Goal: Information Seeking & Learning: Learn about a topic

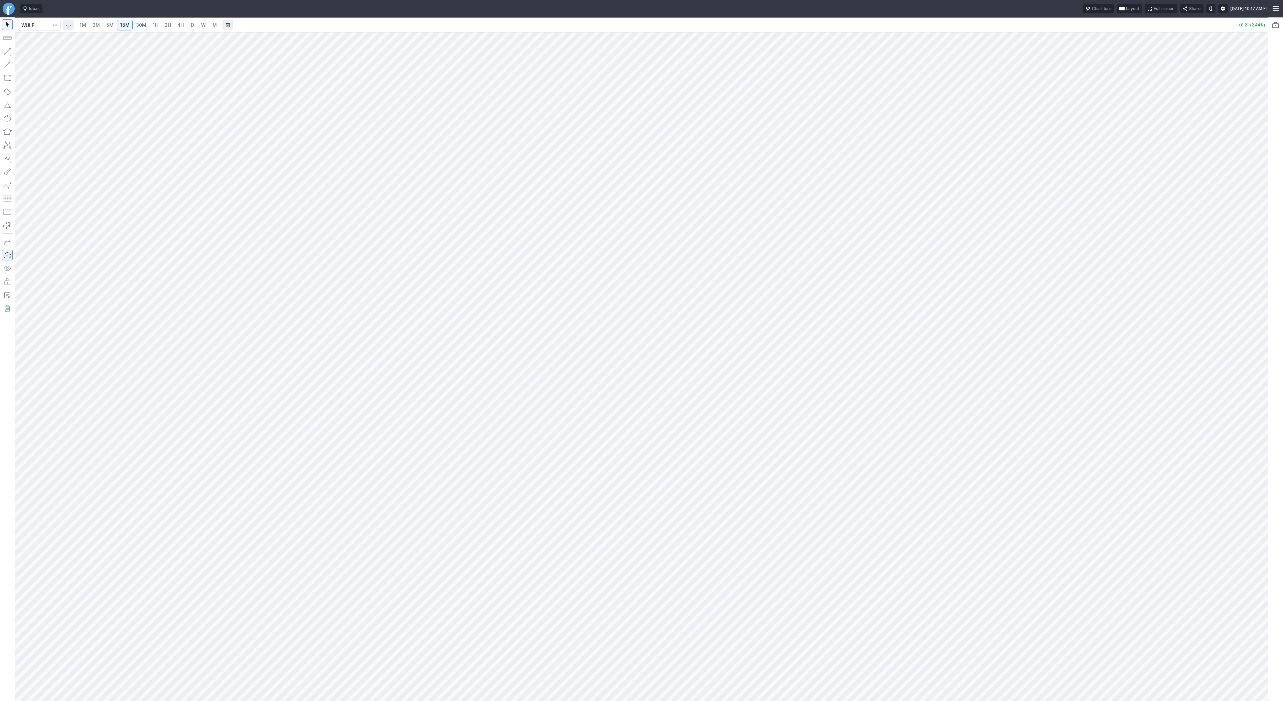
click at [98, 23] on span "3M" at bounding box center [96, 25] width 7 height 6
click at [93, 26] on span "3M" at bounding box center [96, 25] width 7 height 7
click at [168, 25] on span "2H" at bounding box center [168, 25] width 6 height 6
click at [192, 26] on span "D" at bounding box center [192, 25] width 3 height 6
drag, startPoint x: 1269, startPoint y: 394, endPoint x: 1262, endPoint y: 379, distance: 16.7
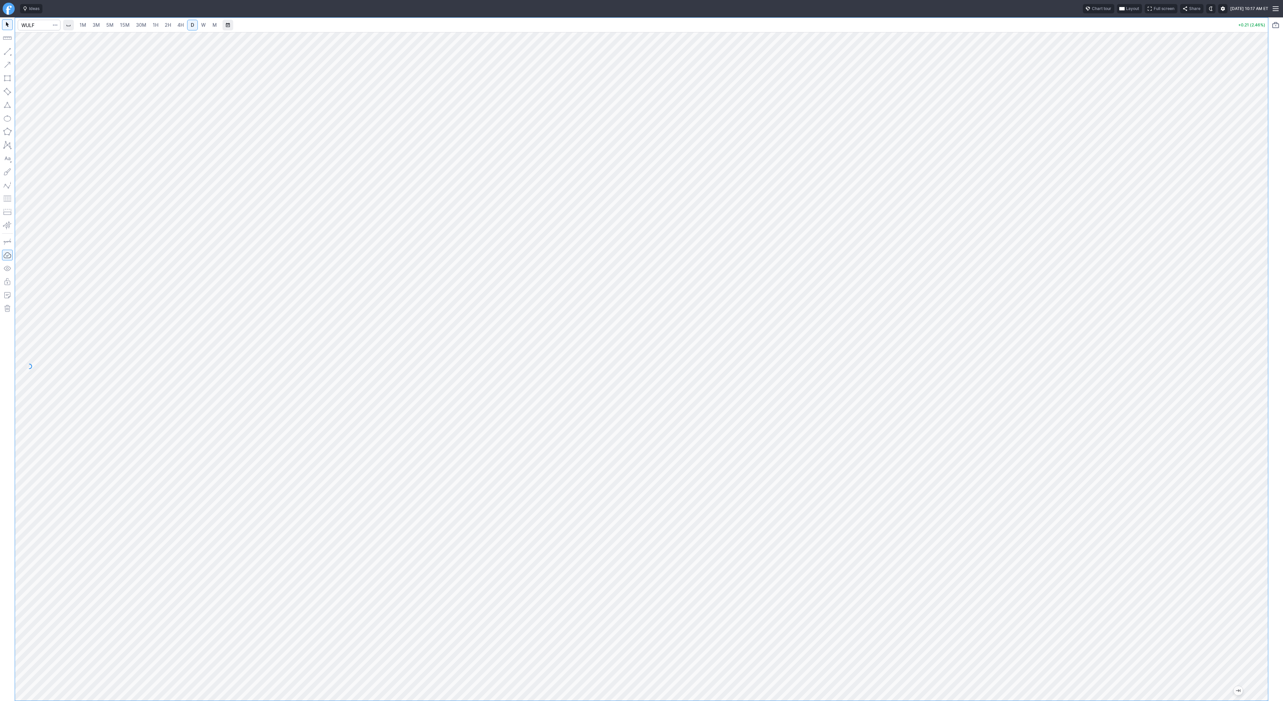
click at [1267, 389] on div at bounding box center [1261, 365] width 14 height 652
click at [205, 24] on link "W" at bounding box center [203, 25] width 11 height 11
click at [11, 50] on button "button" at bounding box center [7, 51] width 11 height 11
click at [38, 57] on button "Line" at bounding box center [35, 52] width 39 height 9
click at [22, 53] on span "button" at bounding box center [21, 52] width 4 height 9
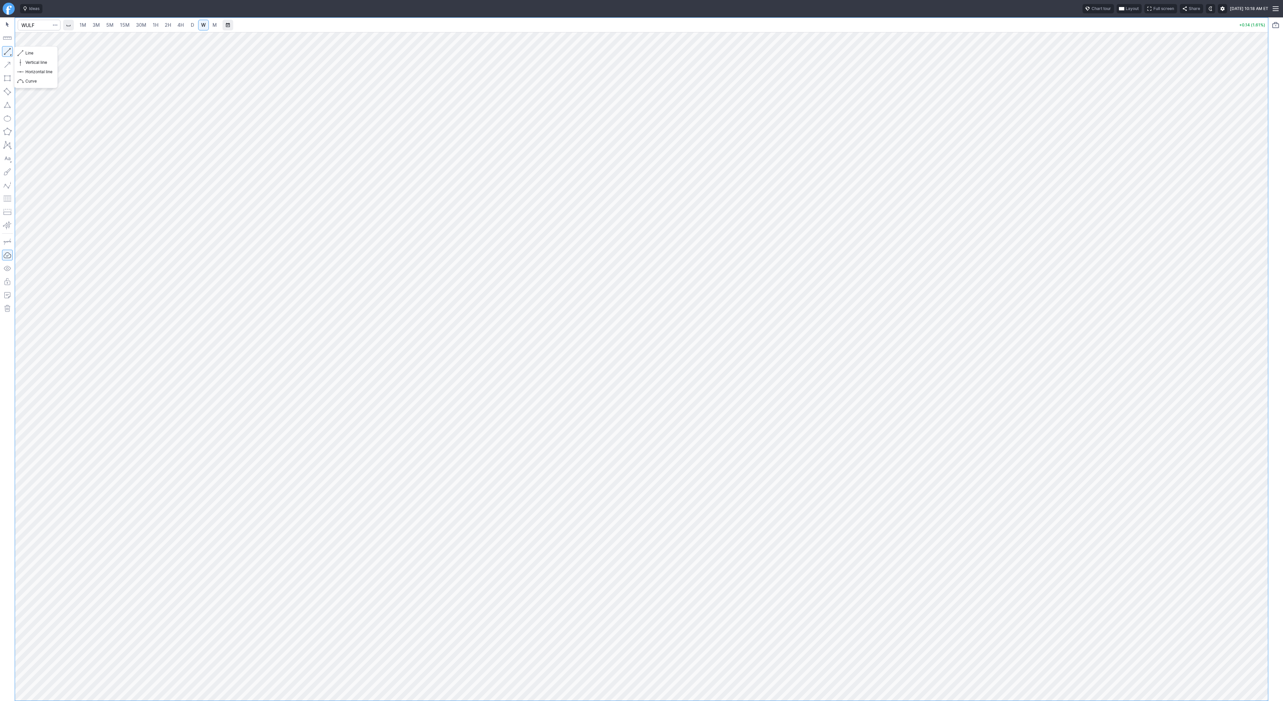
click at [9, 52] on button "button" at bounding box center [7, 51] width 11 height 11
click at [96, 24] on span "3M" at bounding box center [96, 25] width 7 height 6
click at [0, 68] on html "Ideas Chart tour Layout Full screen Share Fri AUG 15 2025 10:19 AM ET 1M 3M 5M …" at bounding box center [641, 350] width 1283 height 701
click at [31, 30] on input "Search" at bounding box center [39, 25] width 43 height 11
type input "pony"
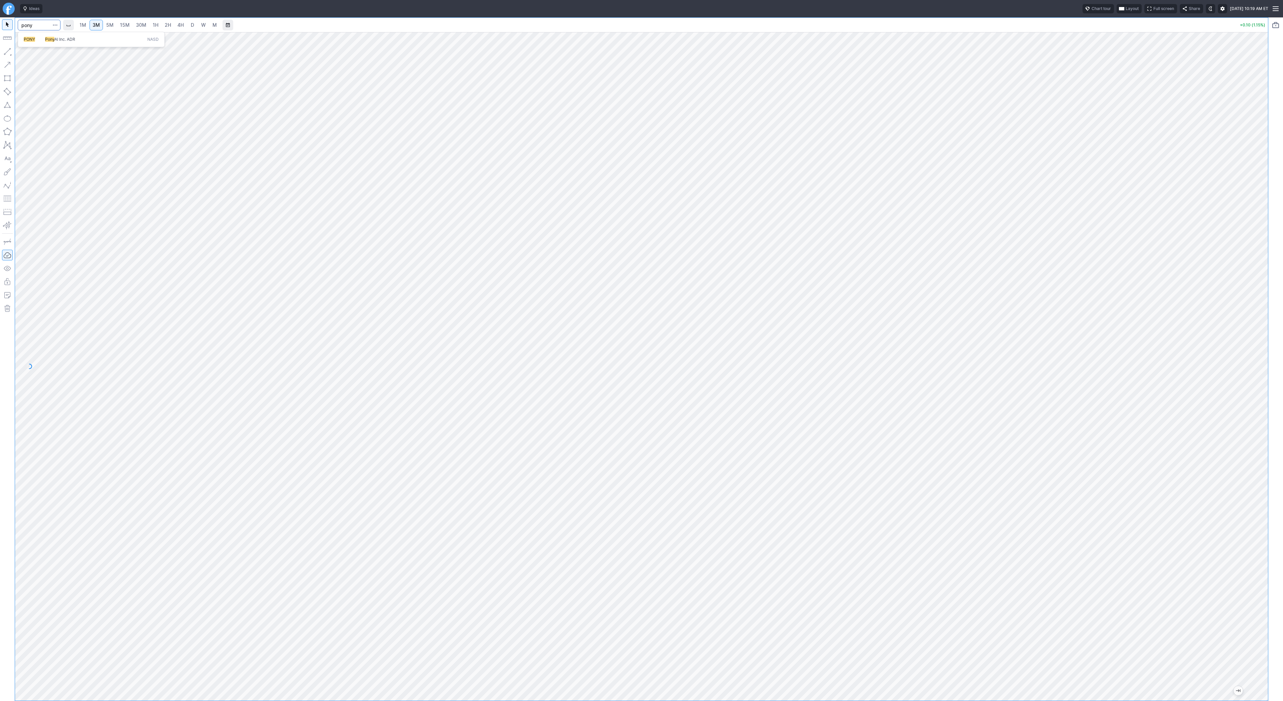
click at [35, 37] on span "PONY" at bounding box center [34, 40] width 21 height 6
click at [174, 27] on link "4H" at bounding box center [180, 25] width 12 height 11
drag, startPoint x: 1259, startPoint y: 275, endPoint x: 1254, endPoint y: 367, distance: 92.4
click at [1256, 370] on div at bounding box center [1261, 365] width 14 height 652
click at [98, 22] on span "3M" at bounding box center [96, 25] width 7 height 6
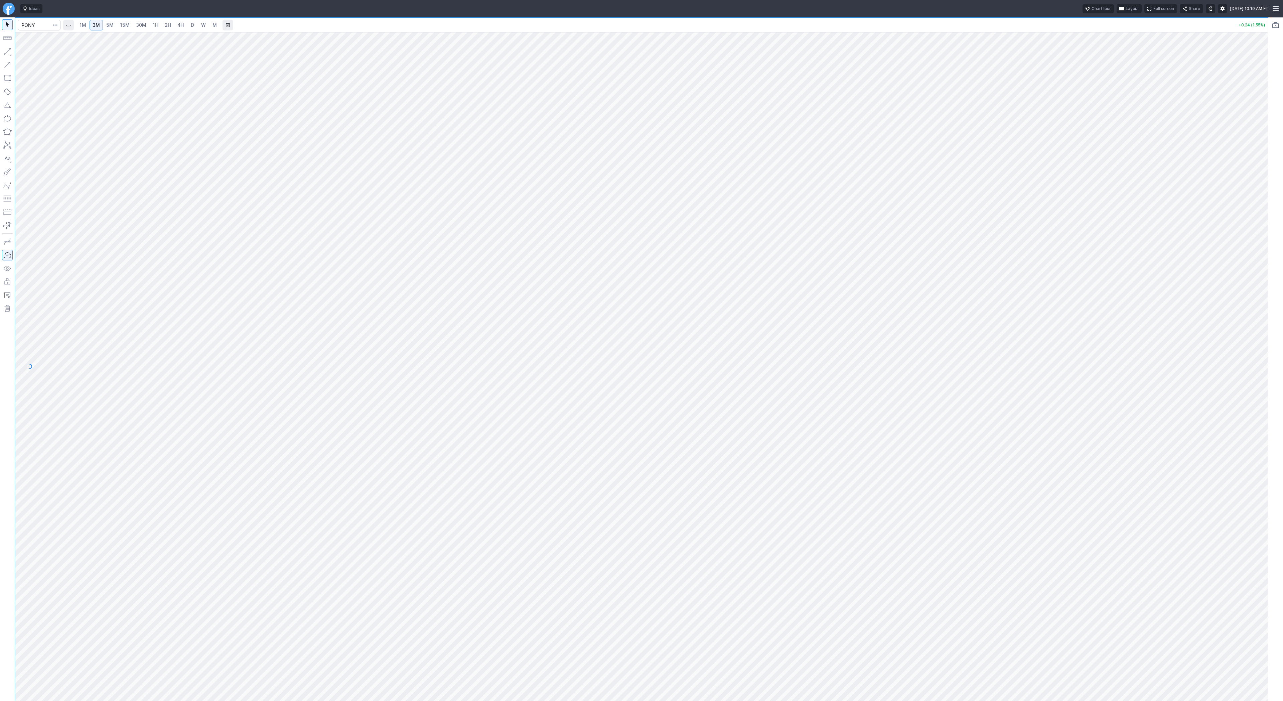
click at [137, 25] on span "30M" at bounding box center [141, 25] width 10 height 6
click at [145, 24] on link "30M" at bounding box center [141, 25] width 16 height 11
click at [174, 27] on link "4H" at bounding box center [180, 25] width 12 height 11
click at [38, 25] on input "Search" at bounding box center [39, 25] width 43 height 11
type input "tem"
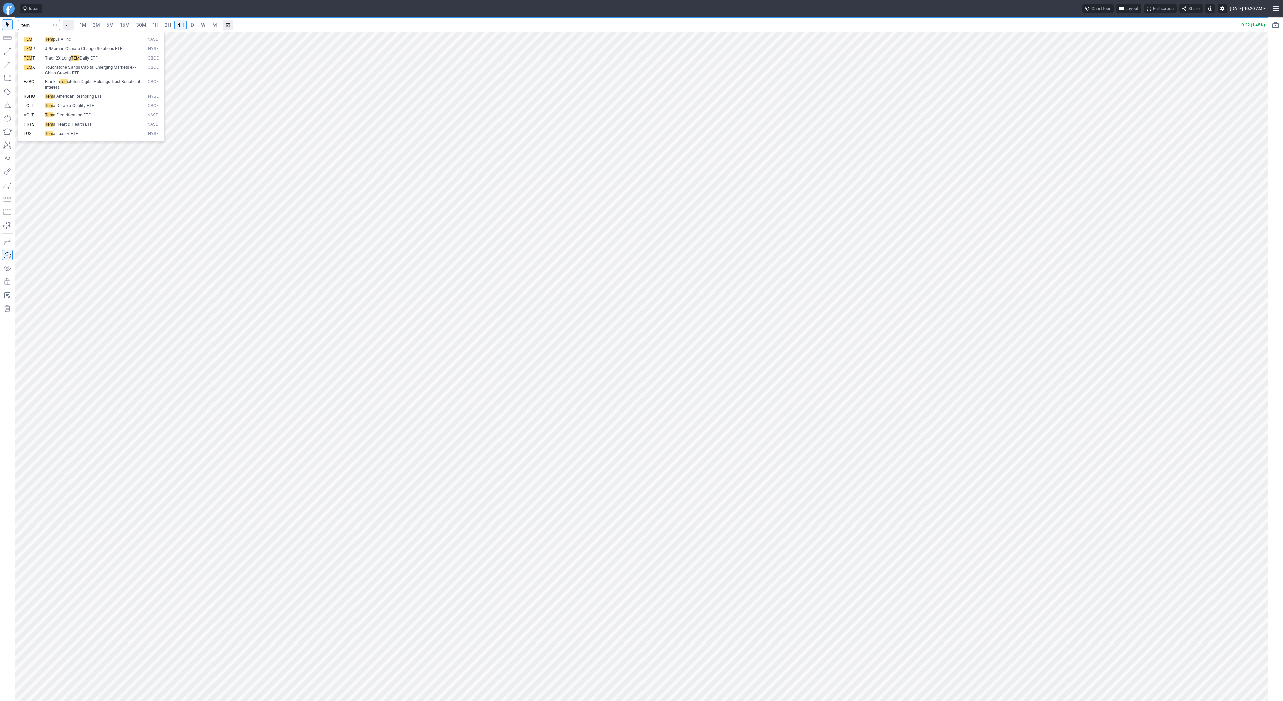
click at [34, 37] on span "TEM" at bounding box center [34, 40] width 21 height 6
type input "soun"
drag, startPoint x: 1260, startPoint y: 264, endPoint x: 1261, endPoint y: 364, distance: 100.3
click at [1261, 364] on div at bounding box center [1261, 365] width 14 height 652
click at [29, 23] on input "Search" at bounding box center [39, 25] width 43 height 11
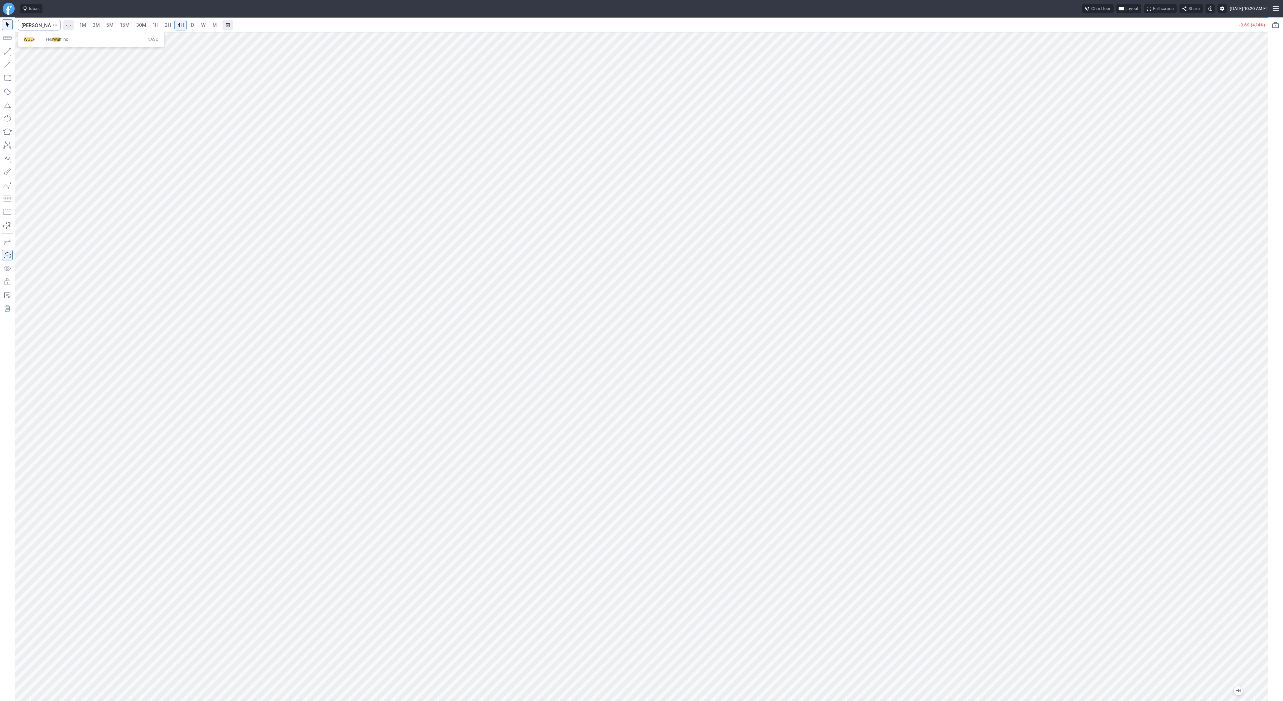
type input "wulf"
click at [203, 25] on span "W" at bounding box center [203, 25] width 5 height 6
click at [37, 53] on span "Line" at bounding box center [38, 53] width 27 height 7
drag, startPoint x: 1263, startPoint y: 311, endPoint x: 1265, endPoint y: 395, distance: 83.9
click at [1265, 395] on div at bounding box center [1261, 365] width 14 height 652
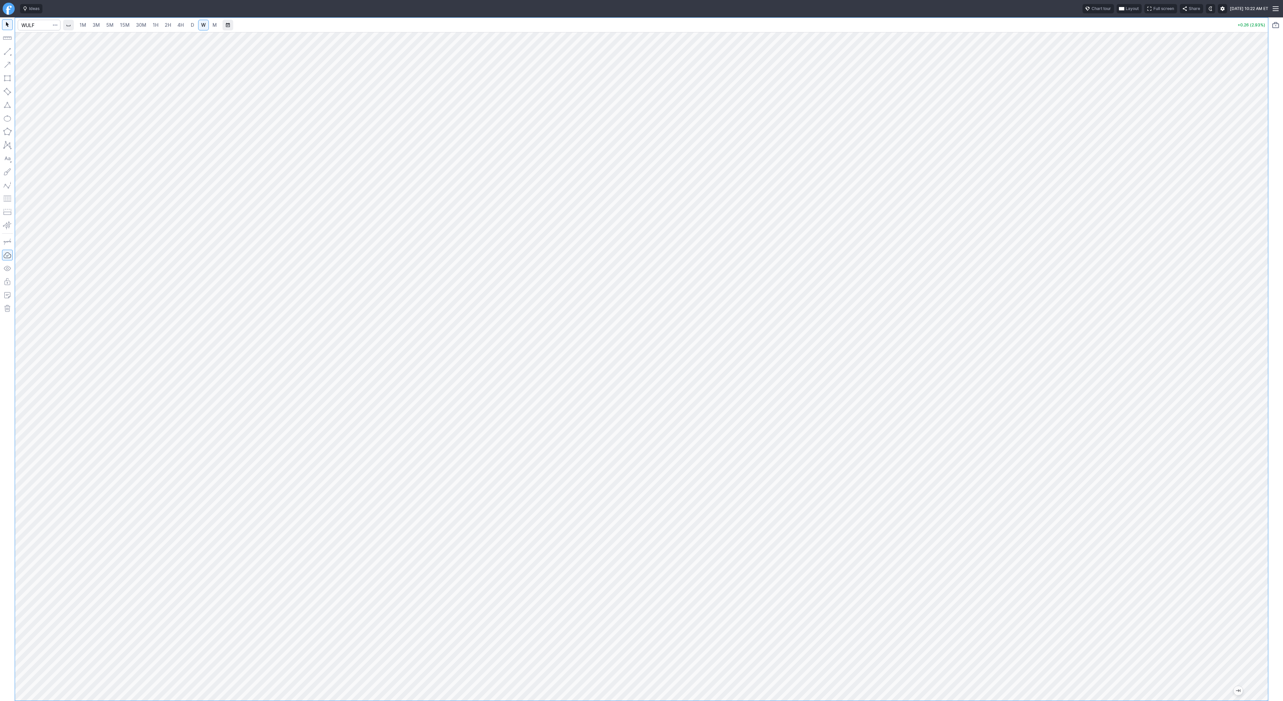
click at [99, 22] on span "3M" at bounding box center [96, 25] width 7 height 6
click at [174, 25] on link "4H" at bounding box center [180, 25] width 12 height 11
click at [195, 26] on link "D" at bounding box center [192, 25] width 11 height 11
click at [27, 25] on input "Search" at bounding box center [39, 25] width 43 height 11
type input "hut"
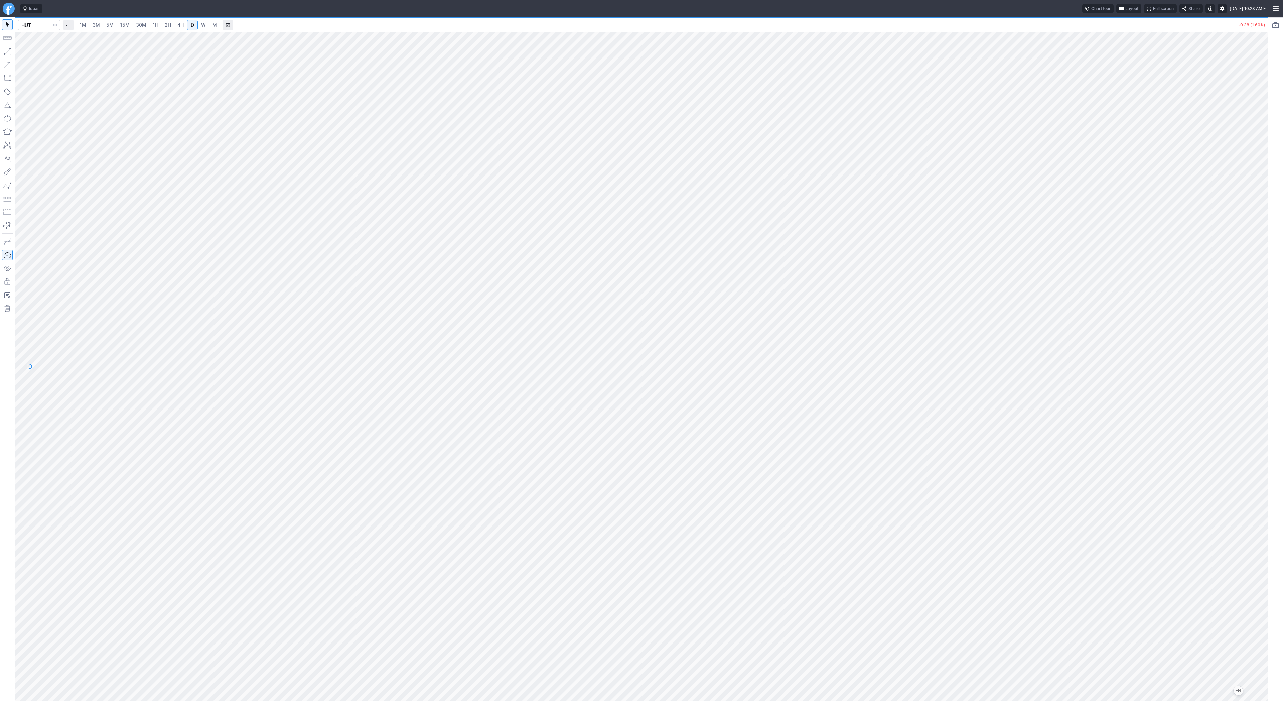
click at [99, 25] on span "3M" at bounding box center [96, 25] width 7 height 6
click at [133, 27] on link "30M" at bounding box center [141, 25] width 16 height 11
click at [197, 25] on link "D" at bounding box center [192, 25] width 11 height 11
click at [202, 24] on span "W" at bounding box center [203, 25] width 5 height 6
click at [29, 53] on span "Line" at bounding box center [38, 53] width 27 height 7
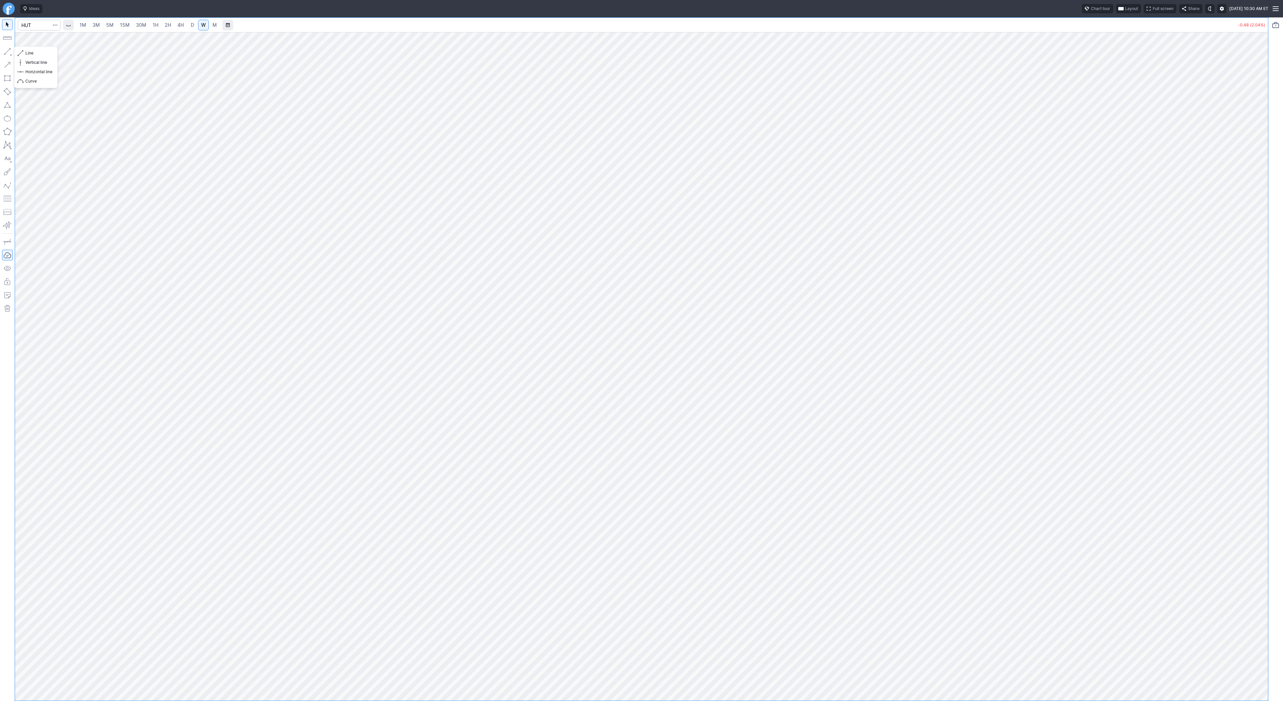
click at [3, 48] on button "button" at bounding box center [7, 51] width 11 height 11
click at [5, 51] on button "button" at bounding box center [7, 51] width 11 height 11
click at [7, 51] on button "button" at bounding box center [7, 51] width 11 height 11
click at [41, 25] on input "Search" at bounding box center [39, 25] width 43 height 11
type input "wulf"
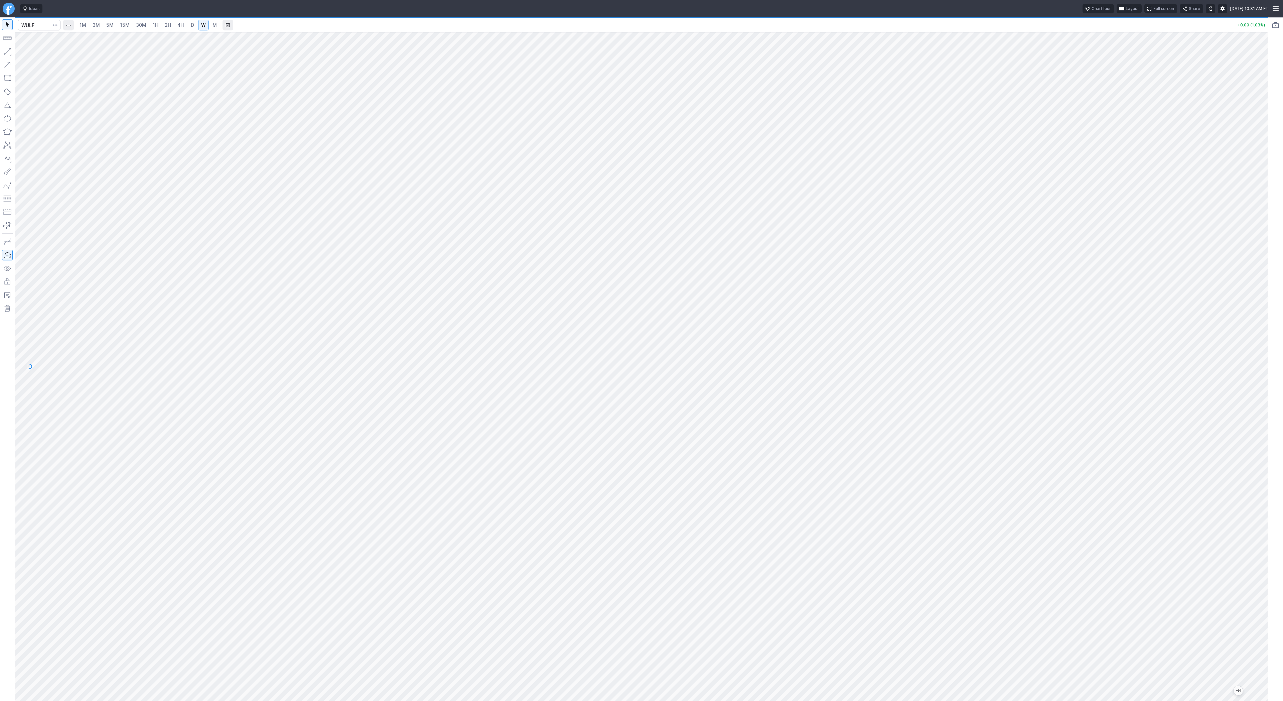
drag, startPoint x: 1276, startPoint y: 443, endPoint x: 1255, endPoint y: 454, distance: 24.7
click at [1270, 460] on div "1M 3M 5M 15M 30M 1H 2H 4H D W M +0.09 (1.03%)" at bounding box center [641, 359] width 1283 height 684
click at [2, 49] on button "button" at bounding box center [7, 51] width 11 height 11
click at [4, 50] on button "button" at bounding box center [7, 51] width 11 height 11
click at [101, 27] on link "3M" at bounding box center [96, 25] width 13 height 11
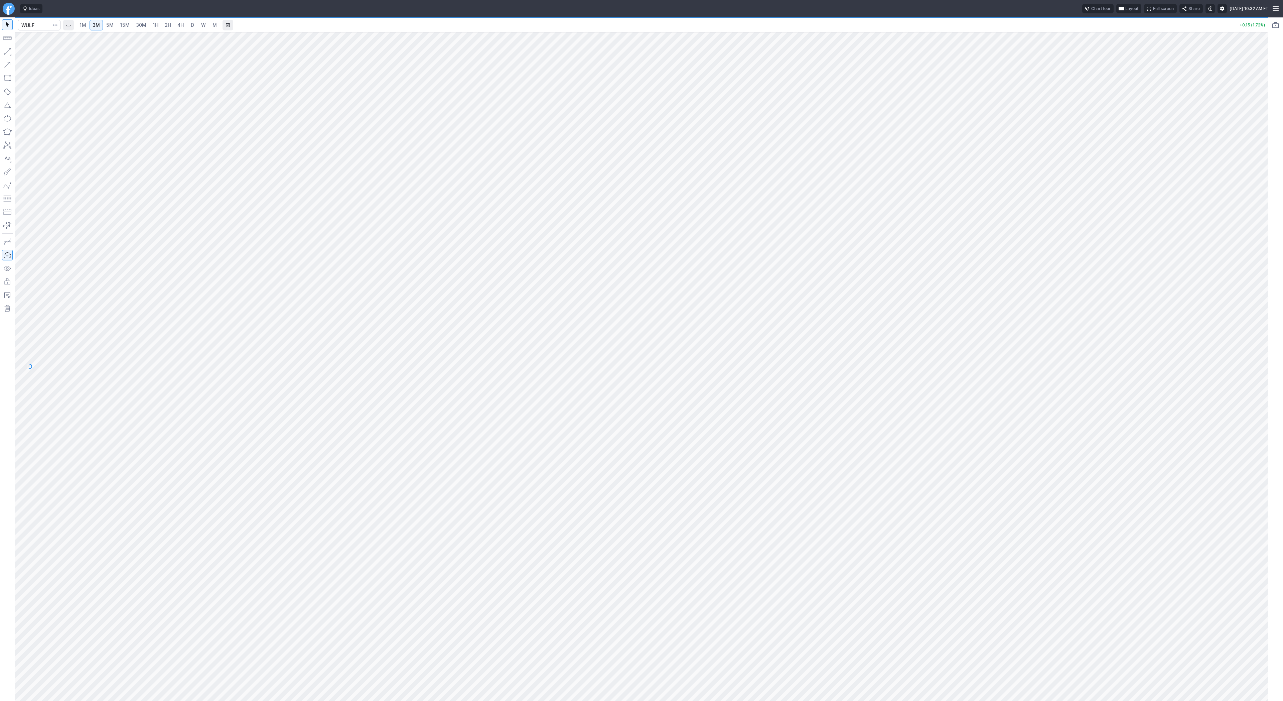
click at [143, 30] on link "30M" at bounding box center [141, 25] width 16 height 11
click at [147, 26] on div at bounding box center [141, 25] width 16 height 10
click at [156, 28] on span "1H" at bounding box center [156, 25] width 6 height 7
click at [98, 24] on span "3M" at bounding box center [96, 25] width 7 height 6
click at [7, 49] on button "button" at bounding box center [7, 51] width 11 height 11
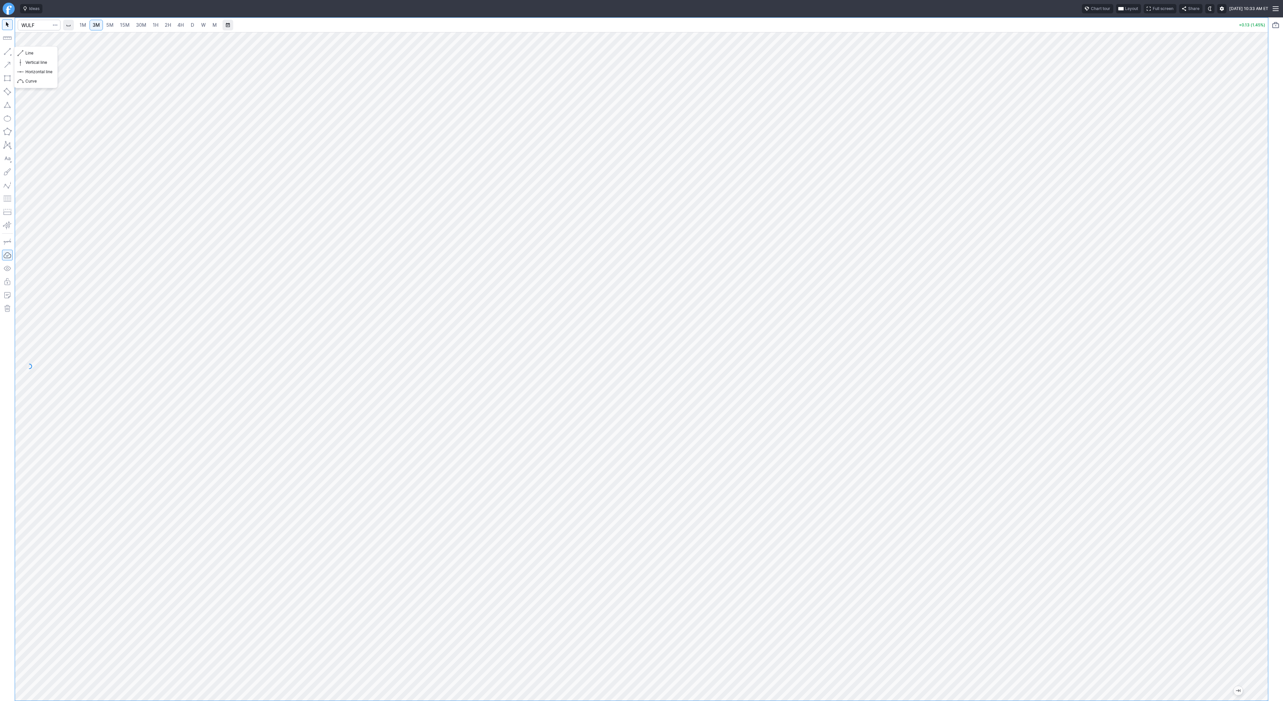
drag, startPoint x: 6, startPoint y: 49, endPoint x: 39, endPoint y: 66, distance: 37.2
click at [6, 49] on button "button" at bounding box center [7, 51] width 11 height 11
click at [9, 48] on button "button" at bounding box center [7, 51] width 11 height 11
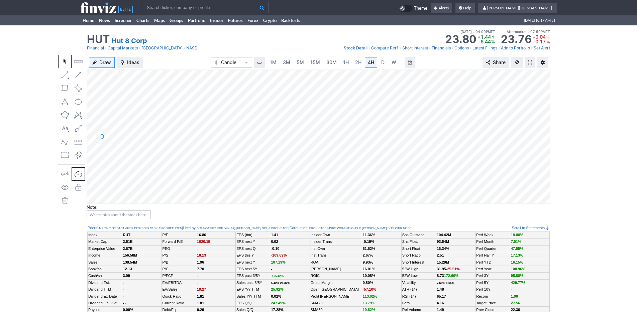
scroll to position [0, 7]
click at [273, 61] on link "3M" at bounding box center [279, 62] width 13 height 11
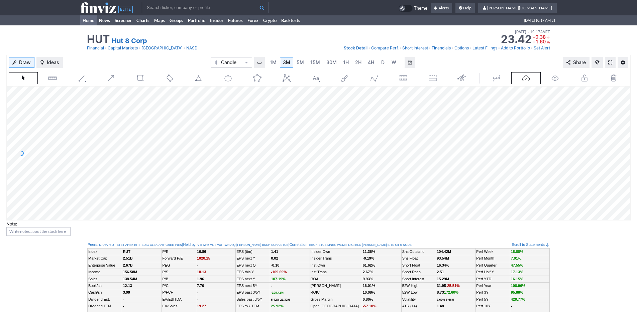
click at [85, 22] on link "Home" at bounding box center [88, 20] width 16 height 10
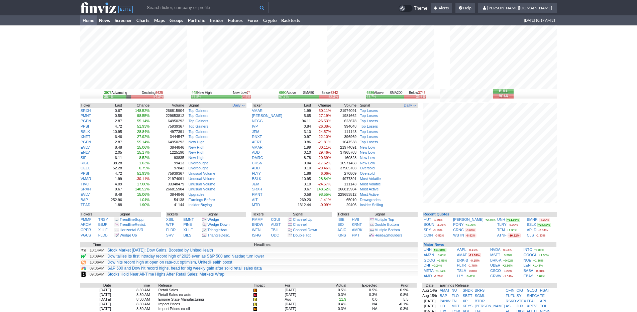
click at [575, 203] on div "3975 Advancing Declining 5625 38.4% 54.3% 448 New High New Low 74 85.8% 14.2% 6…" at bounding box center [318, 231] width 637 height 413
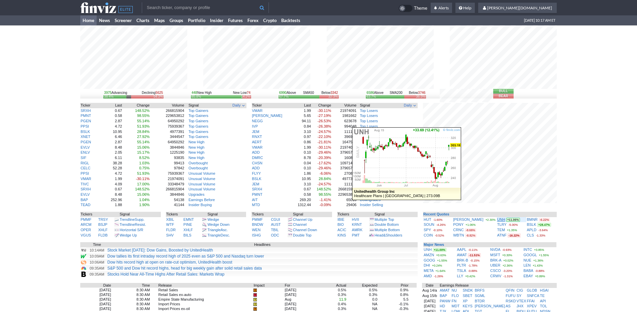
click at [497, 219] on link "UNH" at bounding box center [501, 220] width 8 height 4
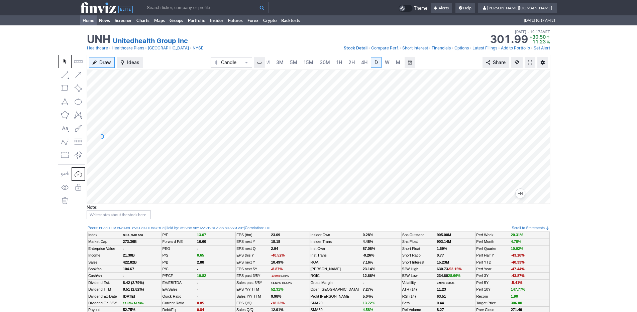
click at [87, 22] on link "Home" at bounding box center [88, 20] width 16 height 10
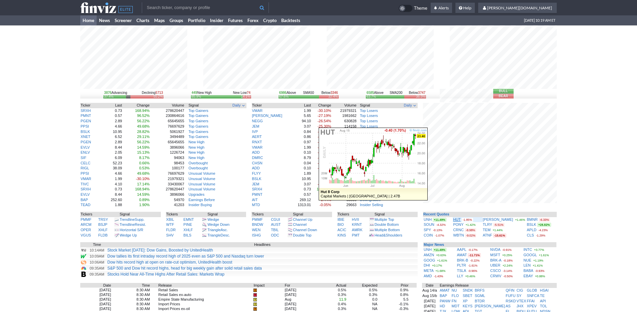
click at [460, 220] on link "HUT" at bounding box center [456, 220] width 7 height 4
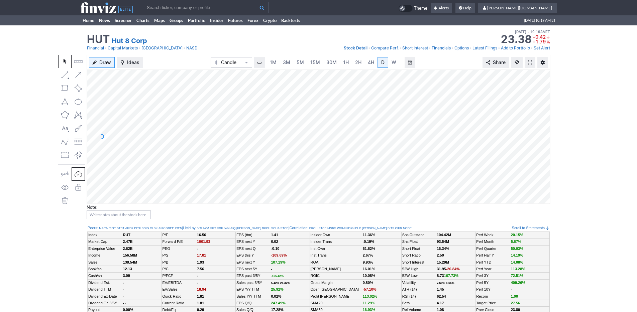
scroll to position [0, 7]
click at [276, 61] on span "3M" at bounding box center [279, 62] width 7 height 6
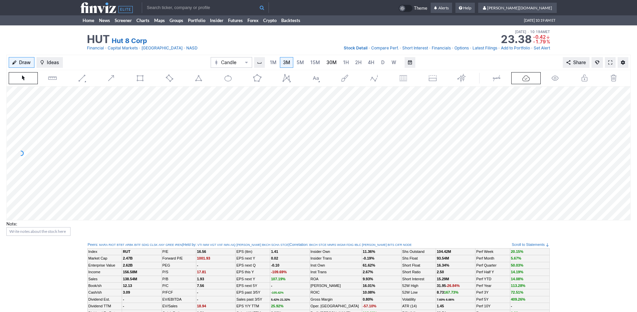
click at [337, 65] on link "30M" at bounding box center [331, 62] width 16 height 11
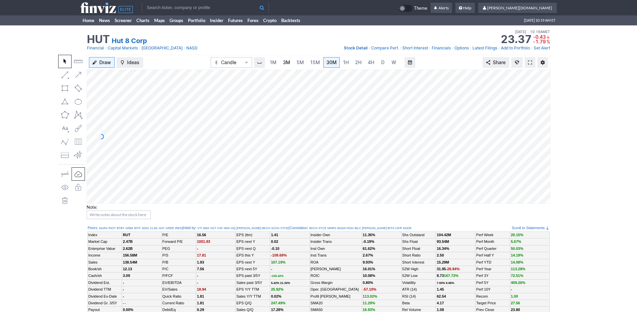
click at [288, 62] on span "3M" at bounding box center [286, 62] width 7 height 6
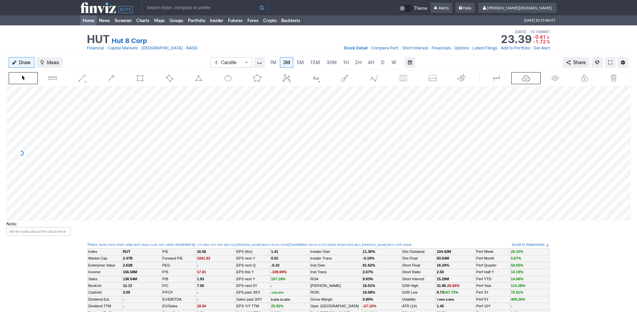
click at [88, 18] on link "Home" at bounding box center [88, 20] width 16 height 10
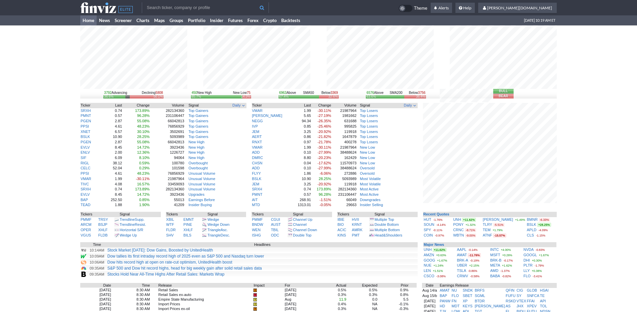
click at [585, 225] on div "3792 Advancing Declining 5808 36.6% 56.1% 450 New High New Low 75 85.7% 14.3% 6…" at bounding box center [318, 231] width 637 height 413
click at [573, 190] on div "3753 Advancing Declining 5879 36.3% 56.8% 455 New High New Low 79 85.2% 14.8% 6…" at bounding box center [318, 231] width 637 height 413
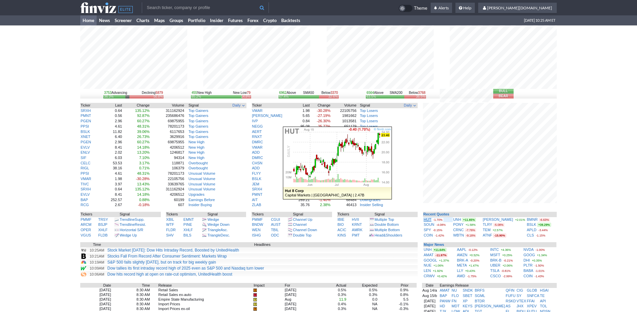
click at [426, 219] on link "HUT" at bounding box center [426, 220] width 7 height 4
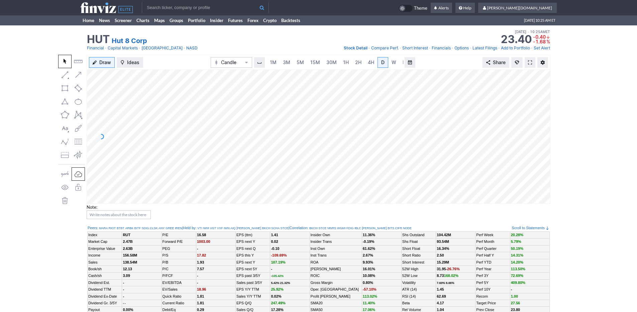
scroll to position [0, 7]
click at [281, 60] on span "3M" at bounding box center [279, 62] width 7 height 6
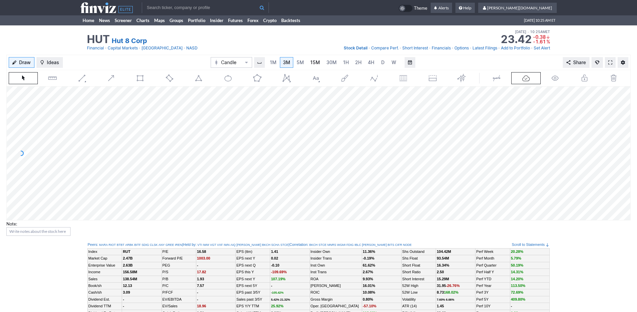
click at [314, 64] on span "15M" at bounding box center [315, 62] width 10 height 6
